Goal: Transaction & Acquisition: Purchase product/service

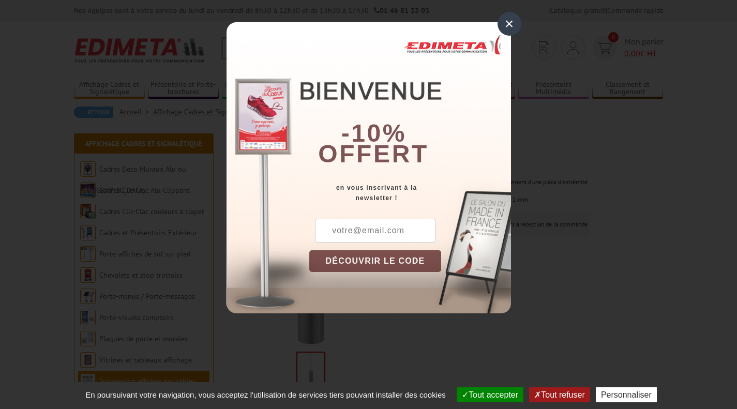
click at [510, 25] on div "×" at bounding box center [509, 24] width 24 height 24
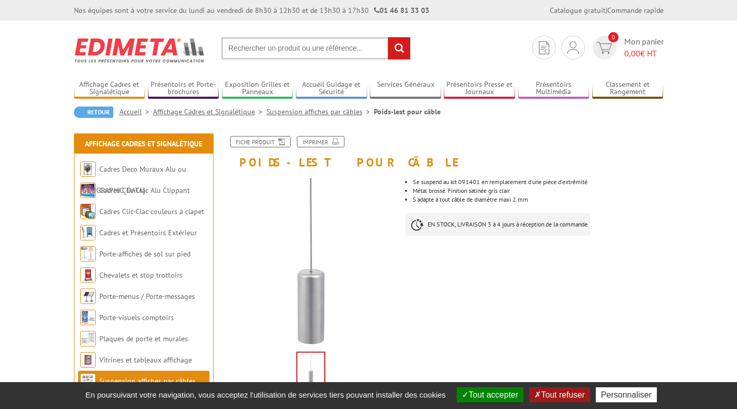
click at [578, 52] on img at bounding box center [572, 47] width 11 height 12
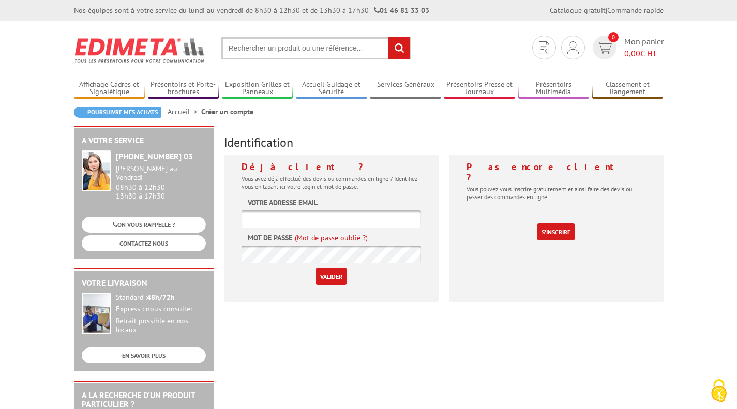
click at [344, 224] on input "text" at bounding box center [330, 218] width 179 height 17
type input "a.grison@k-designhouse.com"
click at [333, 277] on input "Valider" at bounding box center [331, 276] width 31 height 17
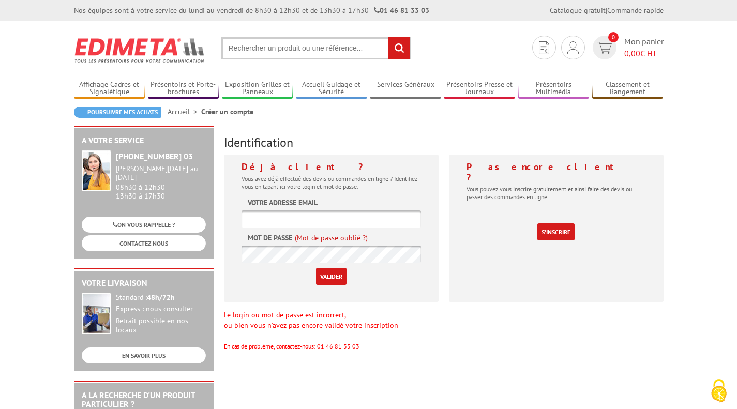
click at [319, 221] on input "text" at bounding box center [330, 218] width 179 height 17
click at [336, 222] on input "text" at bounding box center [330, 218] width 179 height 17
type input "a.grison@k-designhouse.com"
click at [335, 274] on input "Valider" at bounding box center [331, 276] width 31 height 17
click at [311, 211] on input "text" at bounding box center [330, 218] width 179 height 17
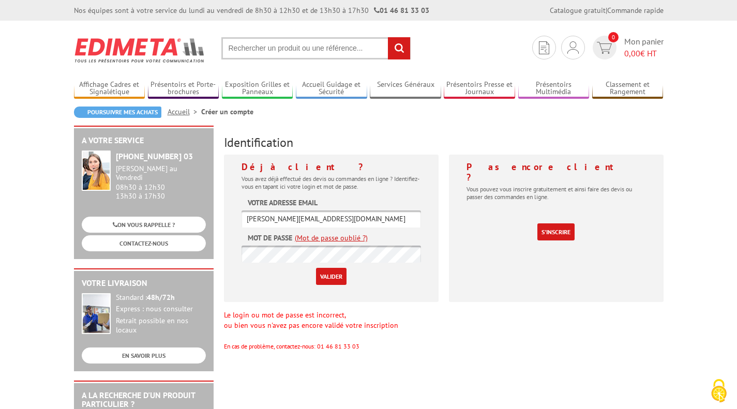
type input "[PERSON_NAME][EMAIL_ADDRESS][DOMAIN_NAME]"
click at [321, 274] on input "Valider" at bounding box center [331, 276] width 31 height 17
click at [282, 225] on input "text" at bounding box center [330, 218] width 179 height 17
click at [540, 44] on img at bounding box center [544, 47] width 10 height 13
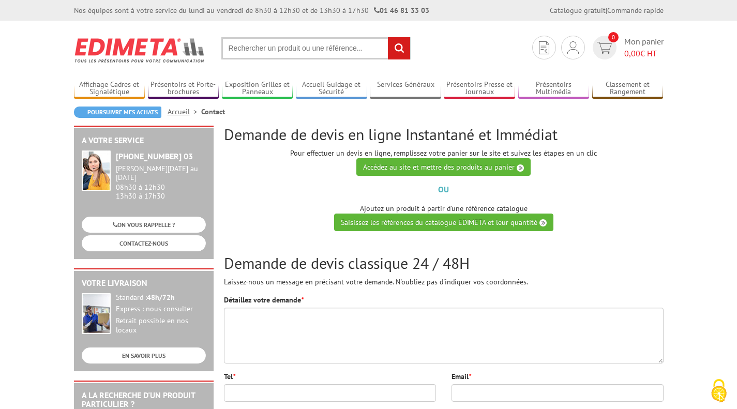
click at [567, 50] on img at bounding box center [572, 47] width 11 height 12
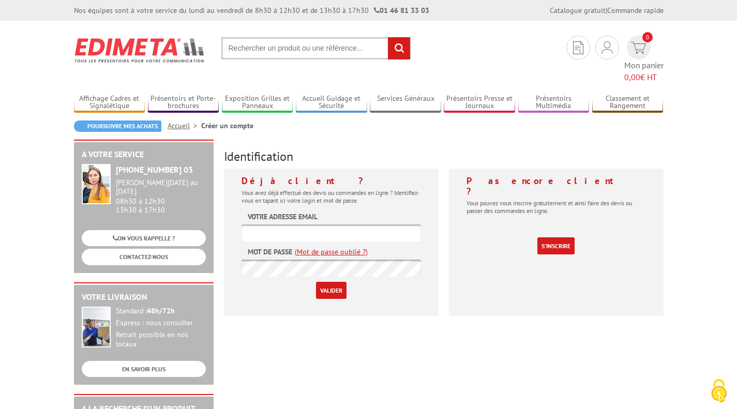
click at [283, 224] on input "text" at bounding box center [330, 232] width 179 height 17
type input "a.grison@k-designhouse.com"
click at [329, 282] on input "Valider" at bounding box center [331, 290] width 31 height 17
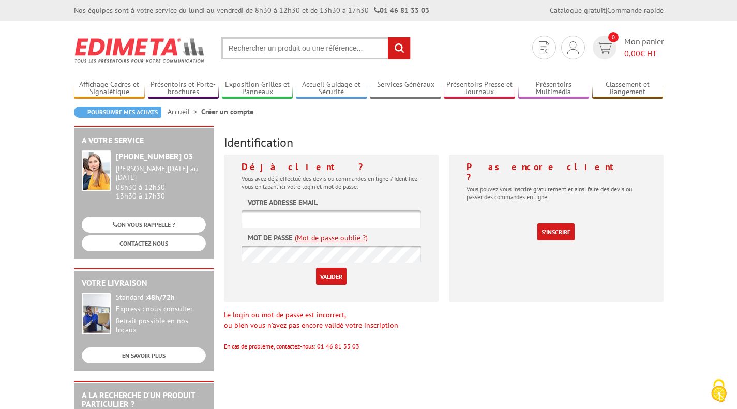
click at [280, 221] on input "text" at bounding box center [330, 218] width 179 height 17
type input "a.grison@k-designhouse.com"
click at [323, 239] on link "(Mot de passe oublié ?)" at bounding box center [331, 238] width 73 height 10
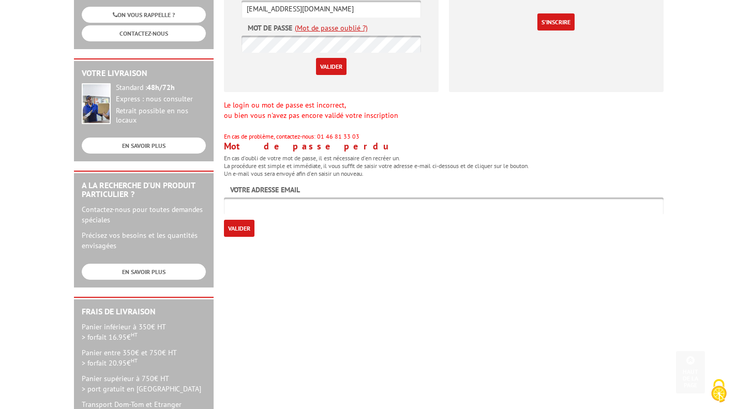
scroll to position [213, 0]
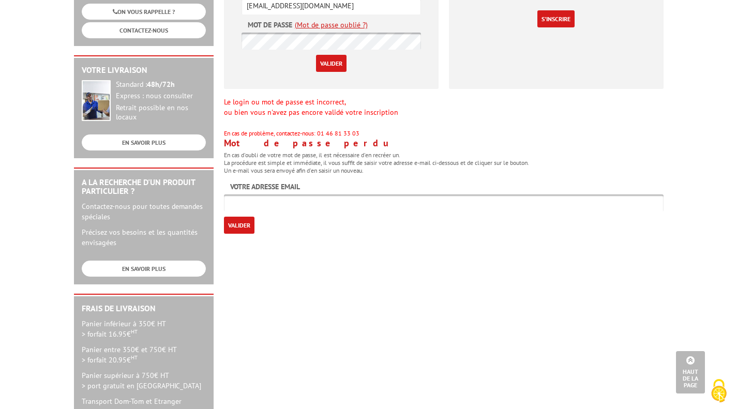
click at [325, 201] on input "text" at bounding box center [444, 202] width 440 height 17
type input "a.grison@k-designhouse.com"
click at [226, 231] on input "Valider" at bounding box center [239, 225] width 31 height 17
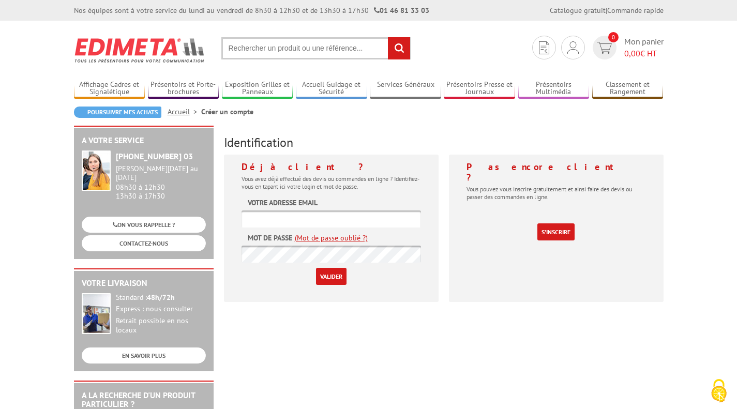
click at [295, 207] on label "Votre adresse email" at bounding box center [283, 203] width 70 height 10
click at [285, 210] on input "text" at bounding box center [330, 218] width 179 height 17
click at [293, 219] on input "[EMAIL_ADDRESS][DOMAIN_NAME]" at bounding box center [330, 218] width 179 height 17
type input "[EMAIL_ADDRESS][DOMAIN_NAME]"
click at [336, 279] on input "Valider" at bounding box center [331, 276] width 31 height 17
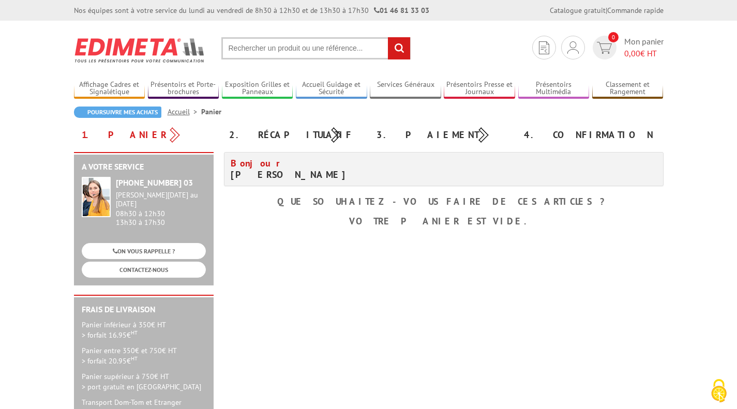
click at [542, 53] on img at bounding box center [544, 47] width 10 height 13
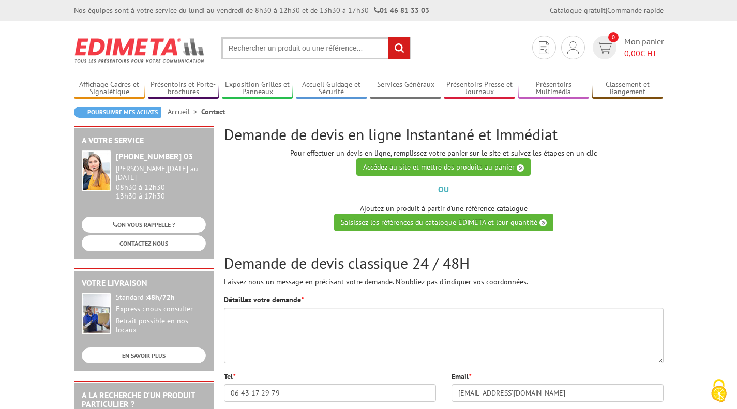
click at [0, 0] on link "Mes devis & commandes" at bounding box center [0, 0] width 0 height 0
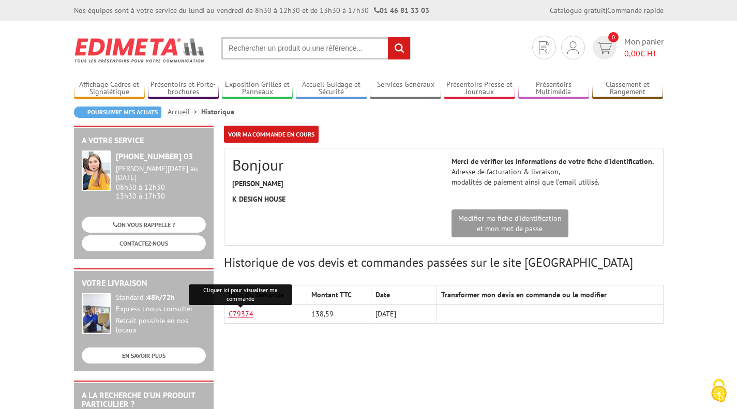
click at [241, 314] on link "C79374" at bounding box center [241, 313] width 25 height 9
click at [312, 46] on input "text" at bounding box center [315, 48] width 189 height 22
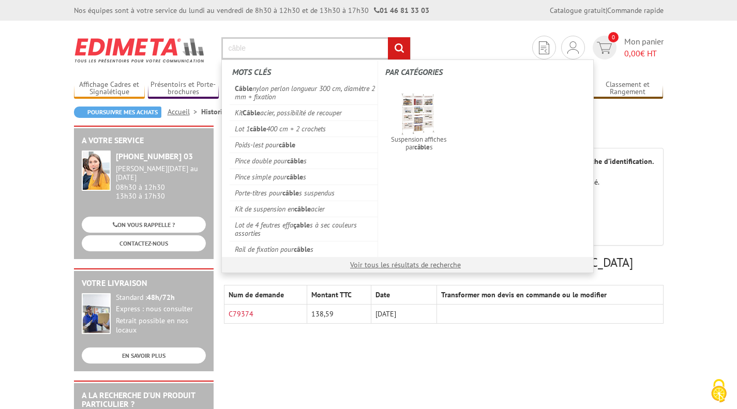
type input "câble"
click at [316, 91] on link "Câble nylon perlon longueur 300 cm, diamètre 2 mm + fixation" at bounding box center [304, 93] width 148 height 24
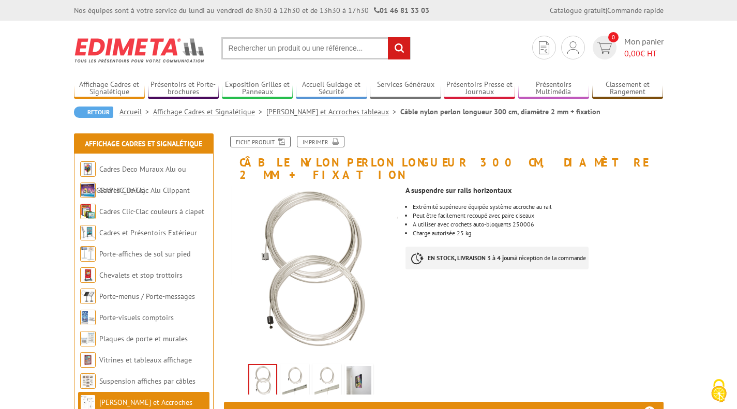
click at [277, 47] on input "text" at bounding box center [315, 48] width 189 height 22
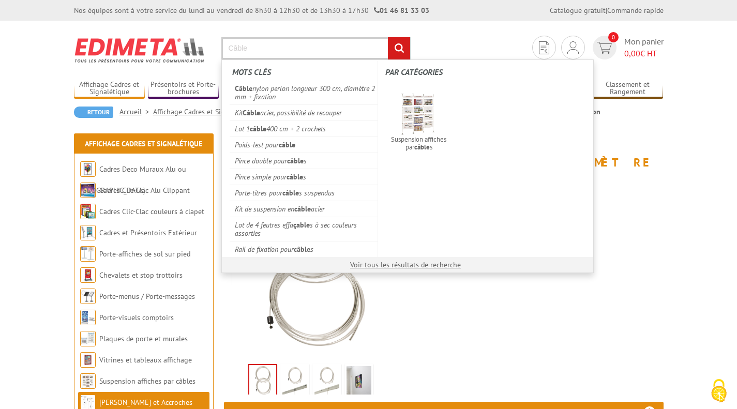
click at [277, 47] on input "Câble" at bounding box center [315, 48] width 189 height 22
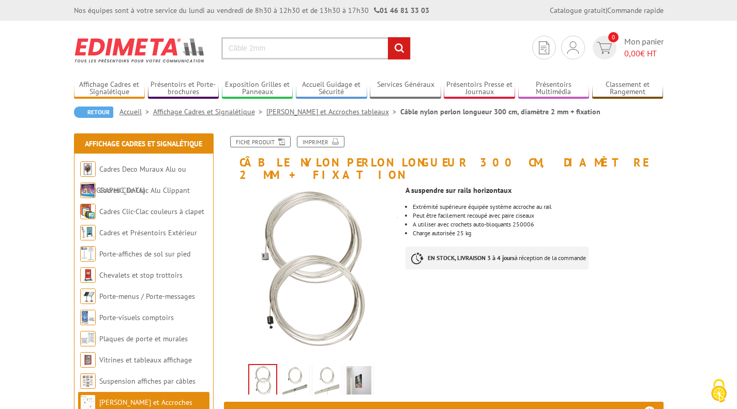
type input "Câble 2mm"
click at [396, 47] on input "rechercher" at bounding box center [399, 48] width 22 height 22
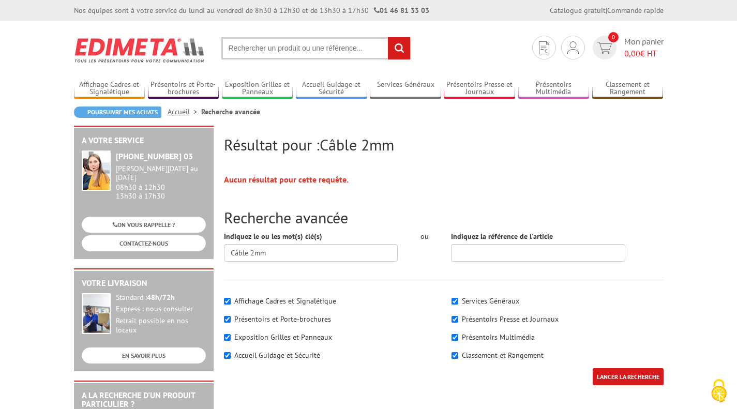
click at [576, 44] on img at bounding box center [572, 47] width 11 height 12
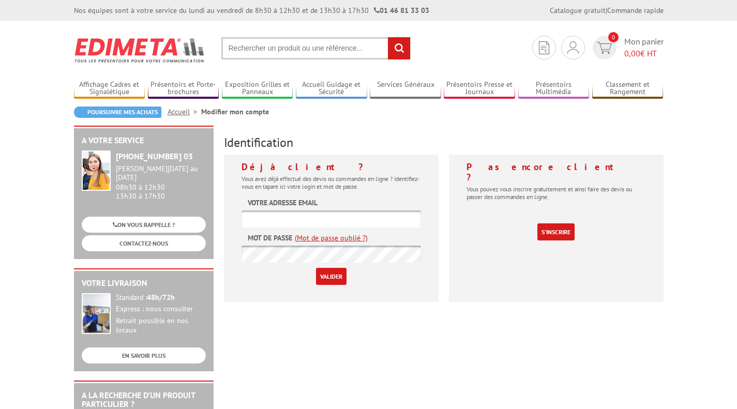
click at [0, 0] on link "Mes devis & commandes" at bounding box center [0, 0] width 0 height 0
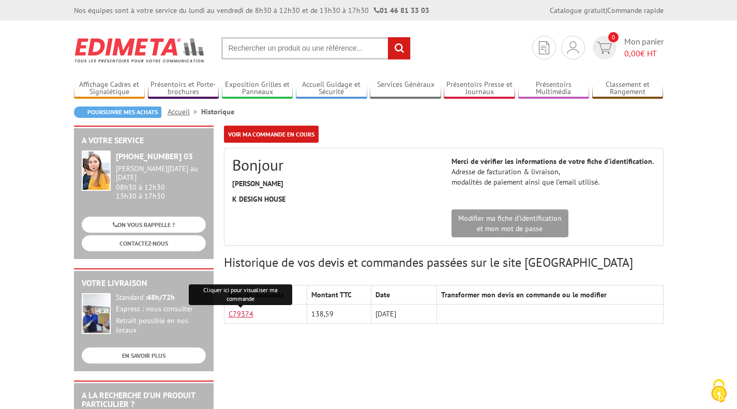
click at [243, 316] on link "C79374" at bounding box center [241, 313] width 25 height 9
drag, startPoint x: 423, startPoint y: 9, endPoint x: 369, endPoint y: 9, distance: 54.3
click at [369, 9] on div "Nos équipes sont à votre service du lundi au vendredi de 8h30 à 12h30 et de 13h…" at bounding box center [368, 10] width 605 height 10
click at [0, 0] on link "Mes devis & commandes" at bounding box center [0, 0] width 0 height 0
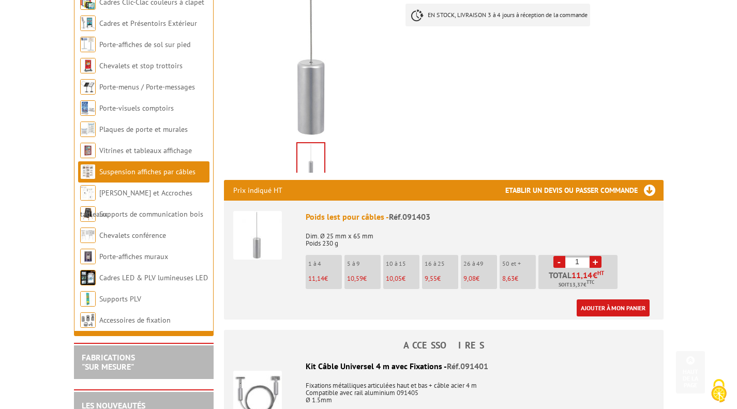
scroll to position [217, 0]
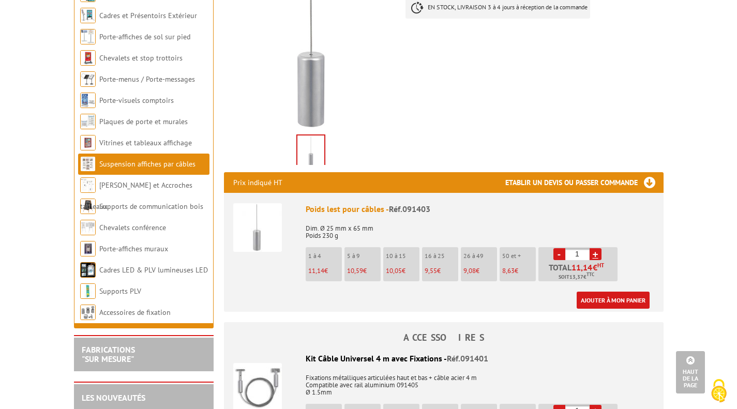
click at [597, 249] on link "+" at bounding box center [596, 254] width 12 height 12
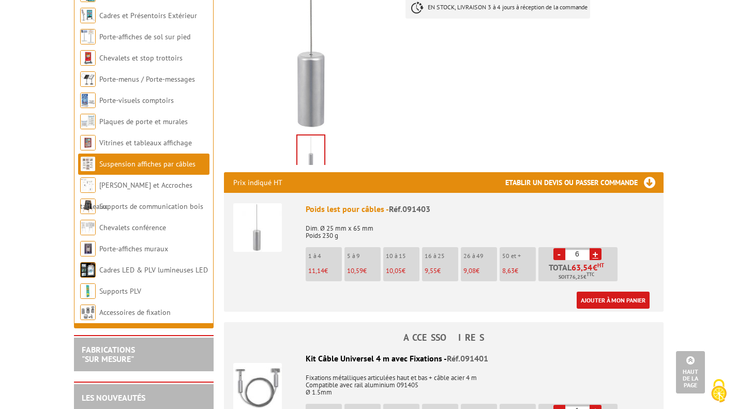
click at [597, 249] on link "+" at bounding box center [596, 254] width 12 height 12
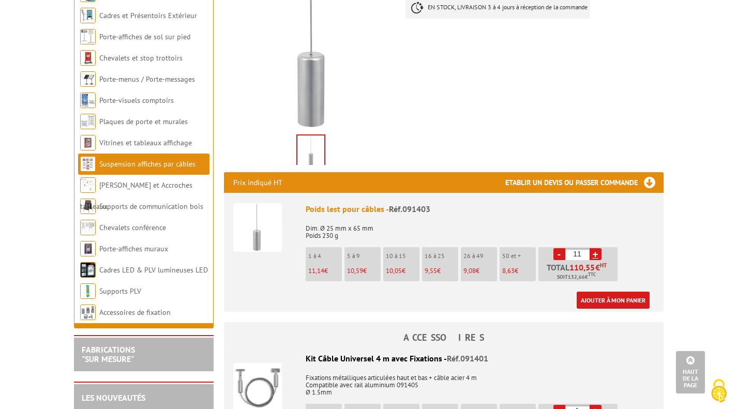
click at [597, 249] on link "+" at bounding box center [596, 254] width 12 height 12
type input "12"
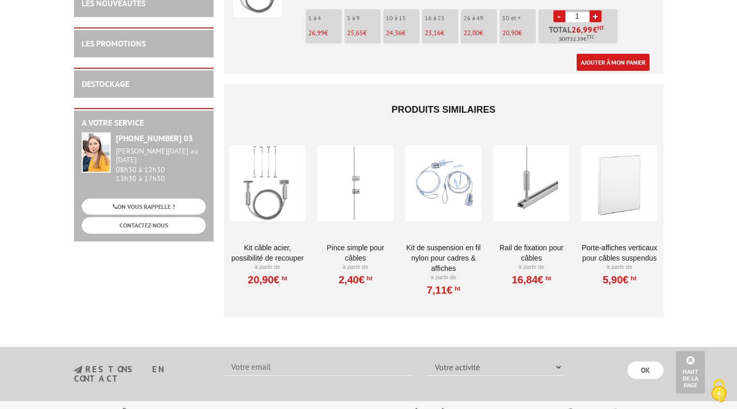
scroll to position [633, 0]
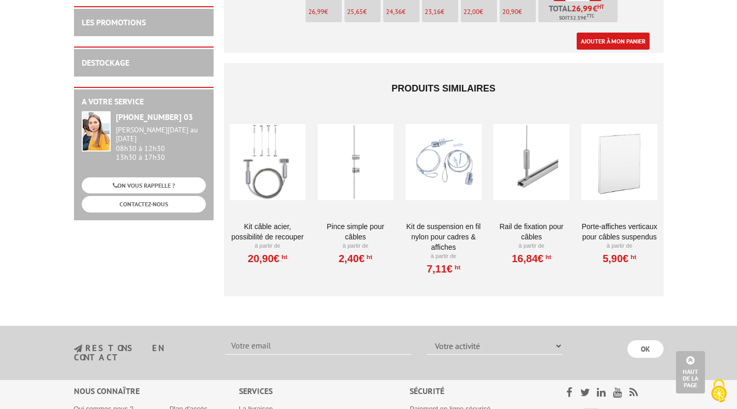
click at [272, 159] on div at bounding box center [268, 161] width 76 height 103
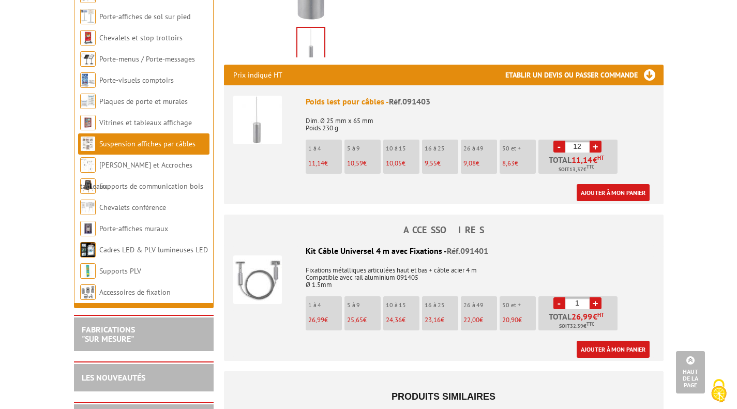
scroll to position [321, 0]
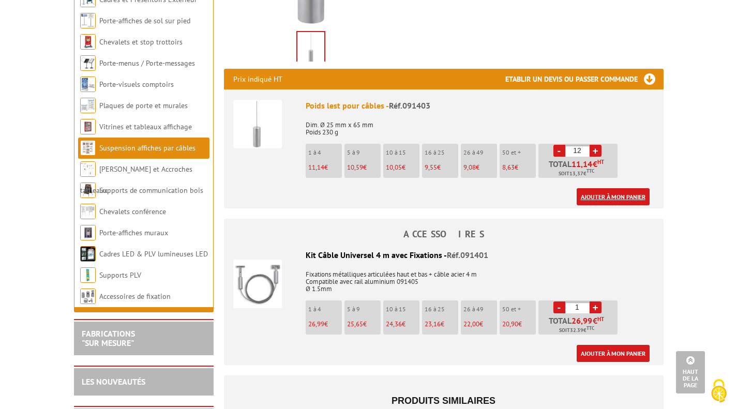
click at [601, 195] on link "Ajouter à mon panier" at bounding box center [613, 196] width 73 height 17
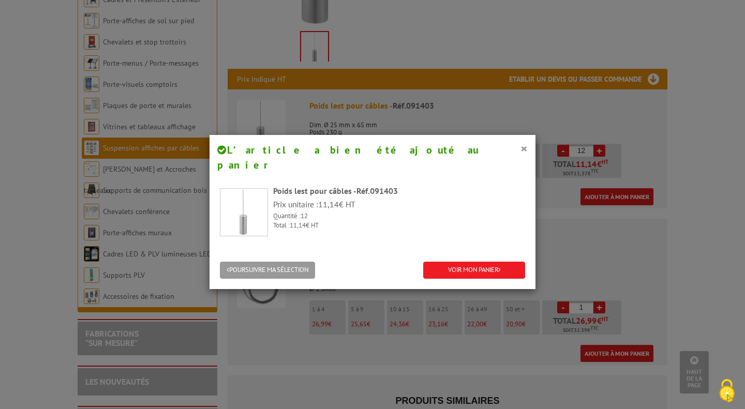
click at [521, 149] on button "×" at bounding box center [523, 148] width 7 height 13
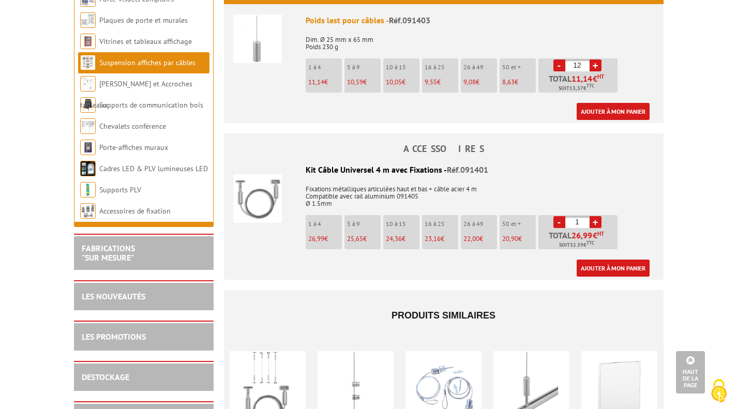
scroll to position [421, 0]
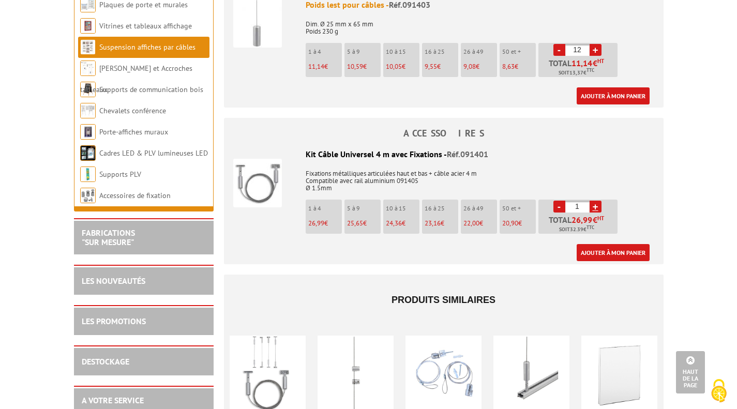
click at [596, 206] on link "+" at bounding box center [596, 207] width 12 height 12
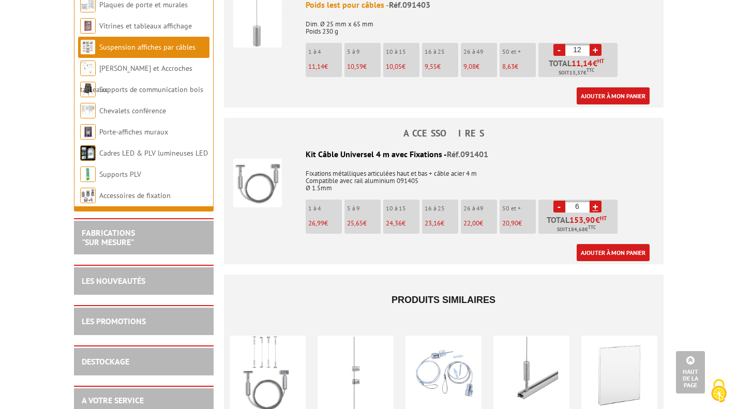
click at [596, 206] on link "+" at bounding box center [596, 207] width 12 height 12
type input "7"
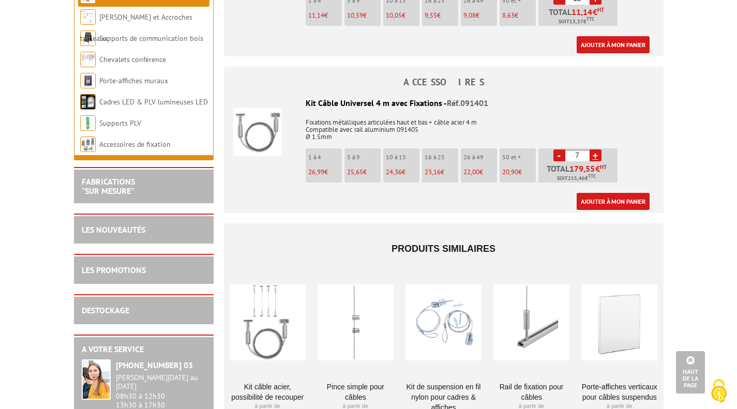
scroll to position [474, 0]
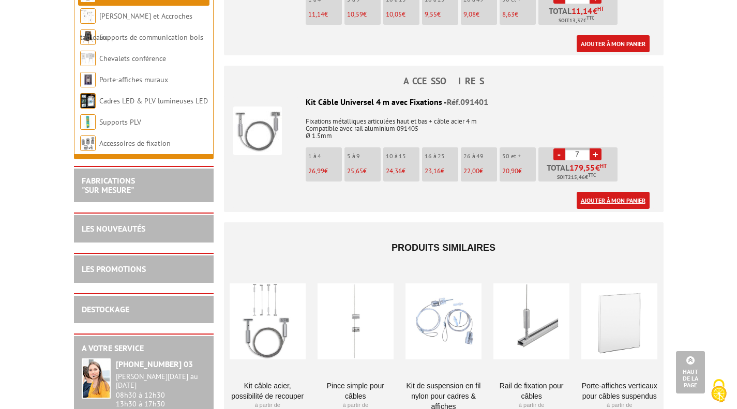
click at [608, 195] on link "Ajouter à mon panier" at bounding box center [613, 200] width 73 height 17
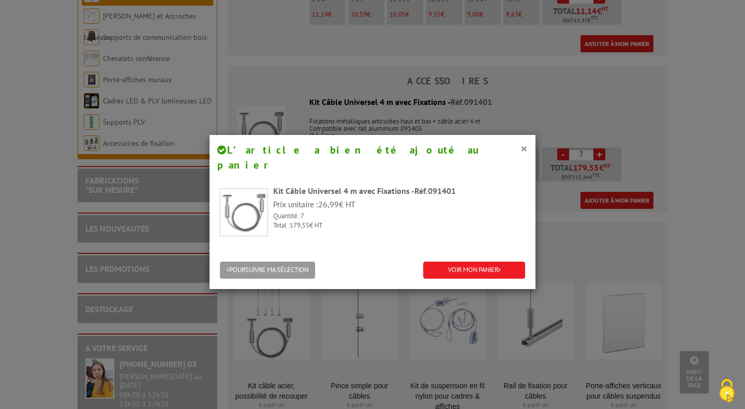
click at [520, 145] on button "×" at bounding box center [523, 148] width 7 height 13
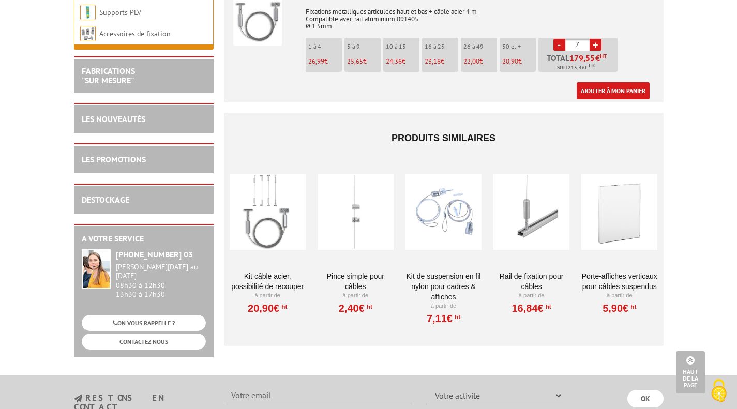
scroll to position [612, 0]
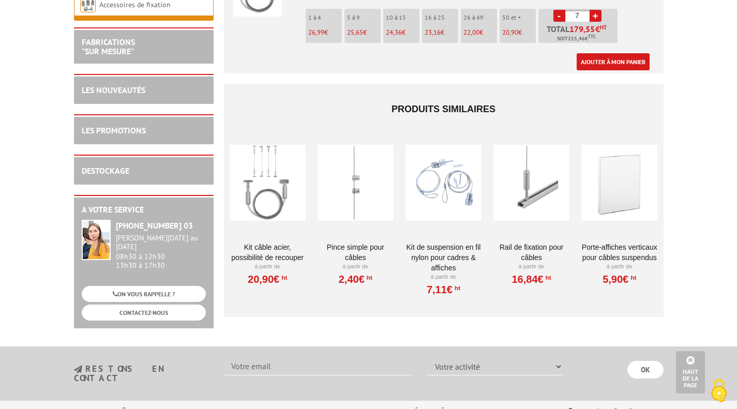
click at [434, 187] on div at bounding box center [443, 182] width 76 height 103
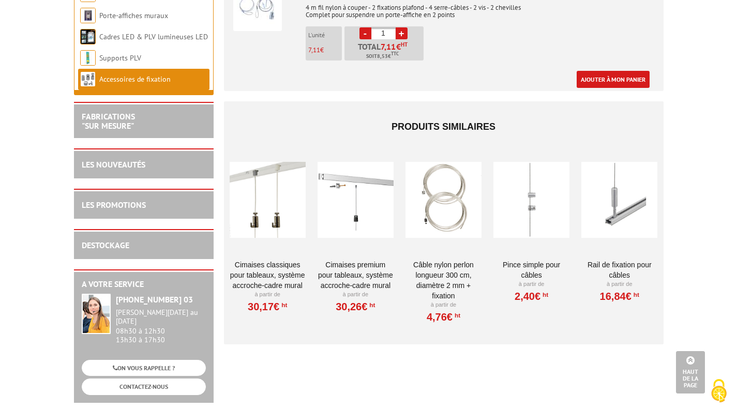
scroll to position [457, 0]
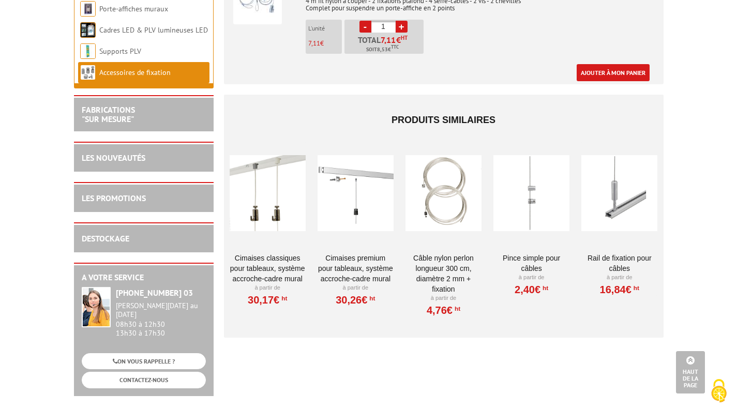
click at [627, 188] on div at bounding box center [619, 193] width 76 height 103
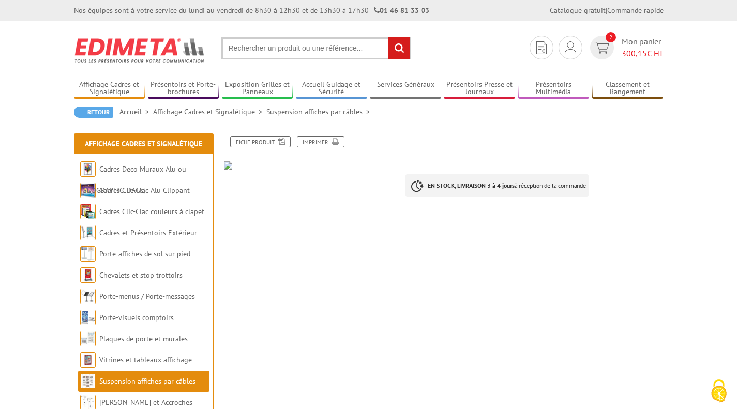
click at [600, 40] on span "2" at bounding box center [602, 48] width 24 height 24
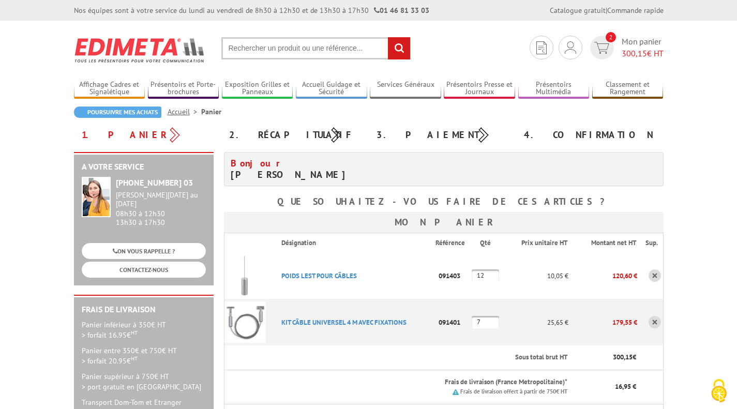
click at [657, 322] on link at bounding box center [654, 322] width 12 height 12
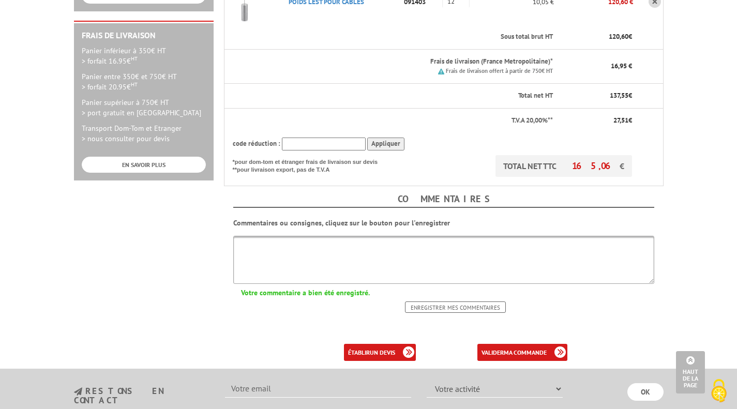
scroll to position [275, 0]
click at [504, 348] on b "ma commande" at bounding box center [525, 352] width 43 height 8
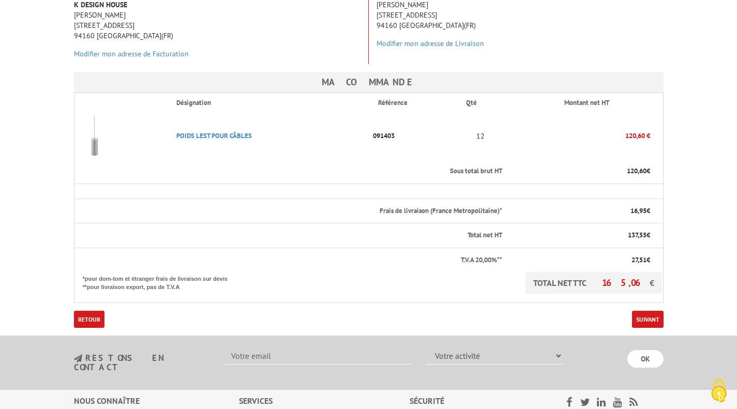
scroll to position [182, 0]
drag, startPoint x: 741, startPoint y: 59, endPoint x: 744, endPoint y: 154, distance: 95.2
click at [736, 154] on html "Nos équipes sont à votre service du lundi au vendredi de 8h30 à 12h30 et de 13h…" at bounding box center [368, 195] width 737 height 755
click at [652, 316] on link "Suivant" at bounding box center [648, 319] width 32 height 17
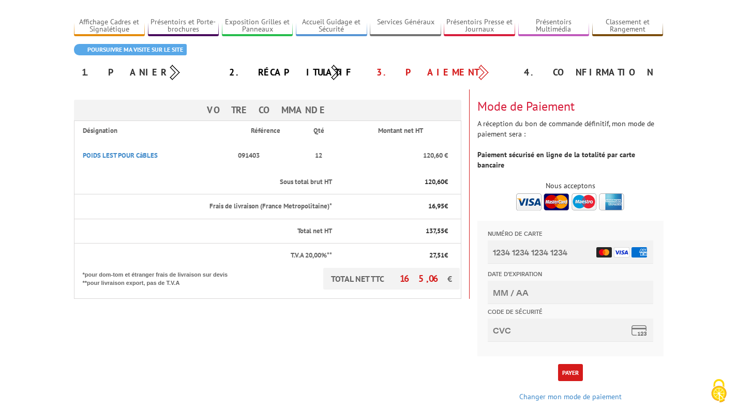
scroll to position [65, 0]
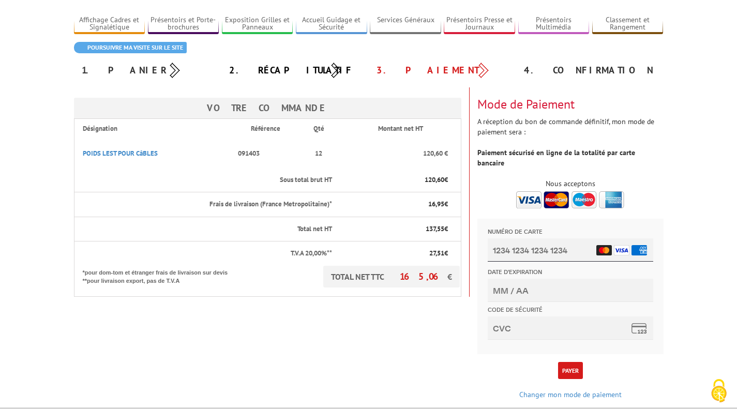
click at [515, 253] on input "Numéro de carte" at bounding box center [569, 249] width 165 height 23
type input "5438 6503 4627 7695"
type input "09/30"
type input "150"
click at [565, 362] on button "Payer" at bounding box center [570, 370] width 25 height 17
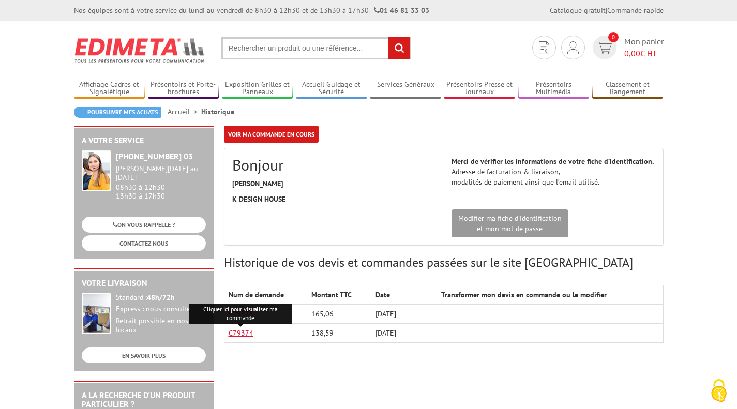
click at [239, 333] on link "C79374" at bounding box center [241, 332] width 25 height 9
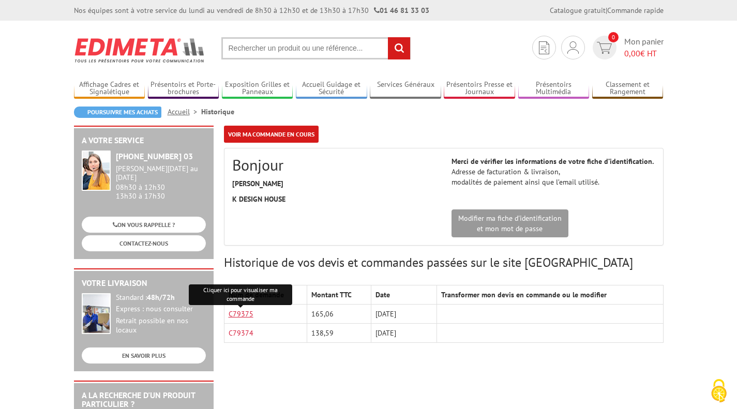
click at [244, 314] on link "C79375" at bounding box center [241, 313] width 25 height 9
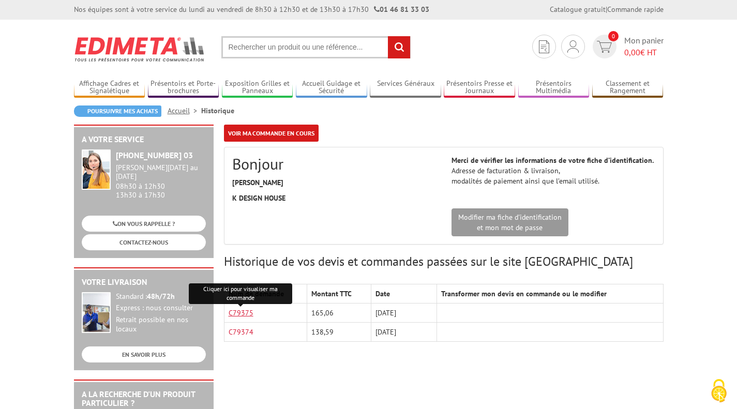
scroll to position [1, 0]
